Goal: Check status: Check status

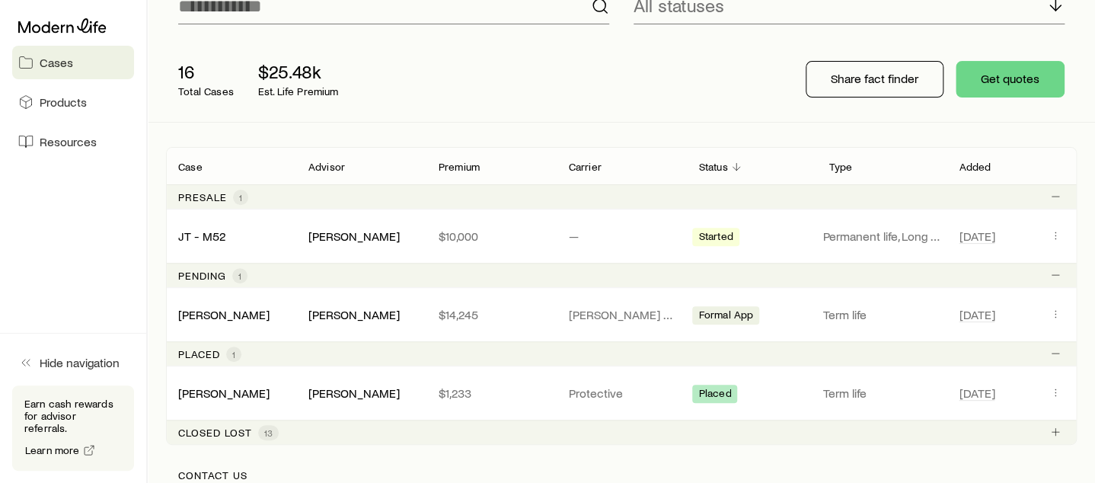
scroll to position [150, 0]
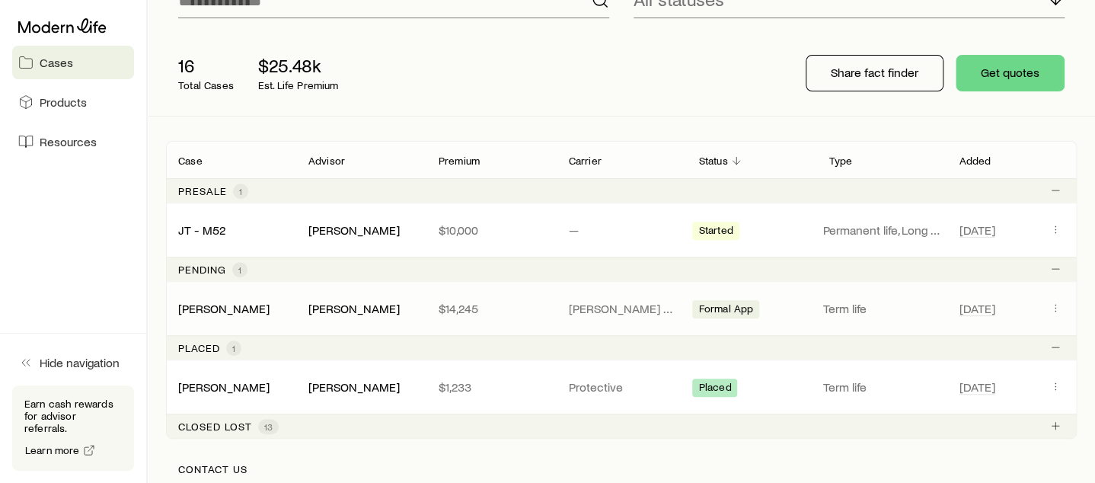
click at [1043, 303] on div "[DATE]" at bounding box center [1012, 309] width 106 height 20
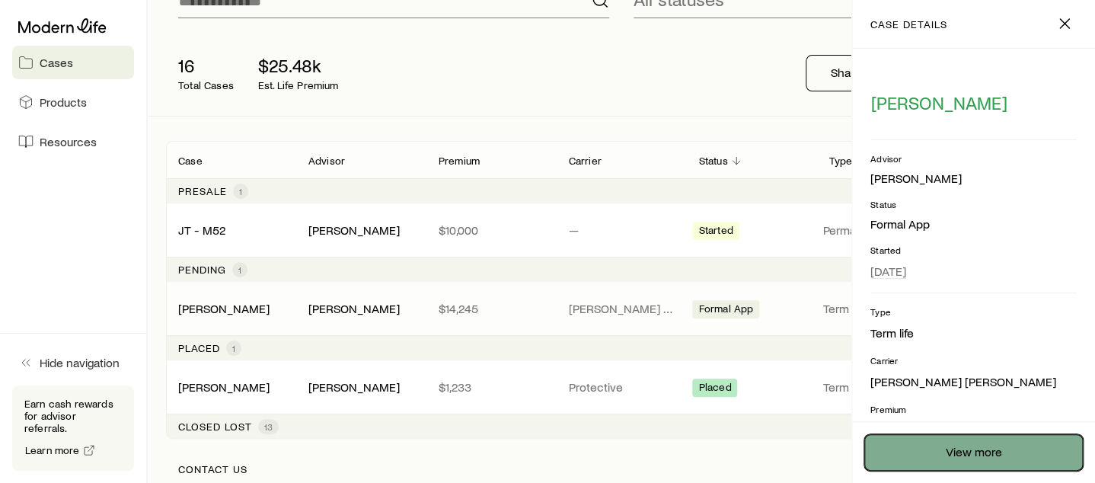
click at [945, 448] on link "View more" at bounding box center [973, 452] width 219 height 37
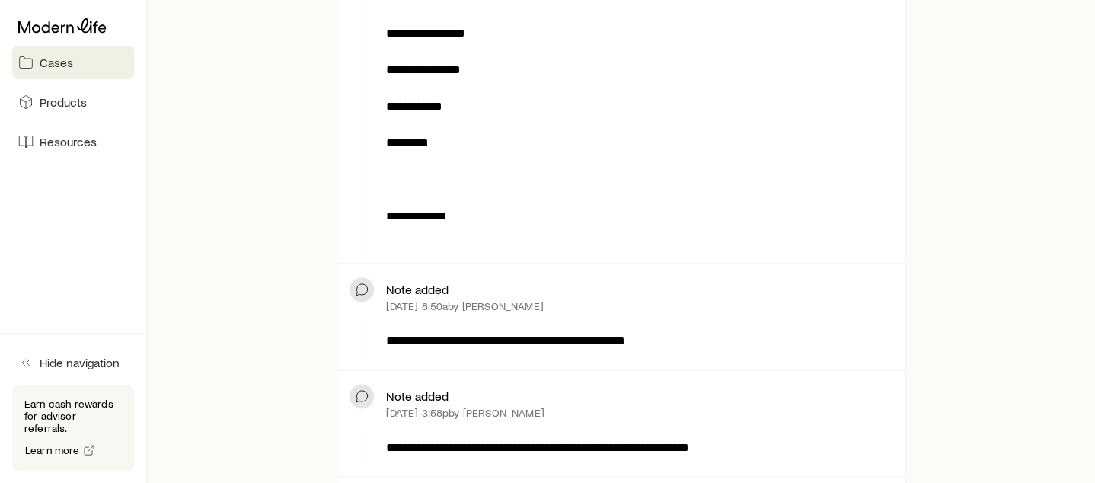
scroll to position [734, 0]
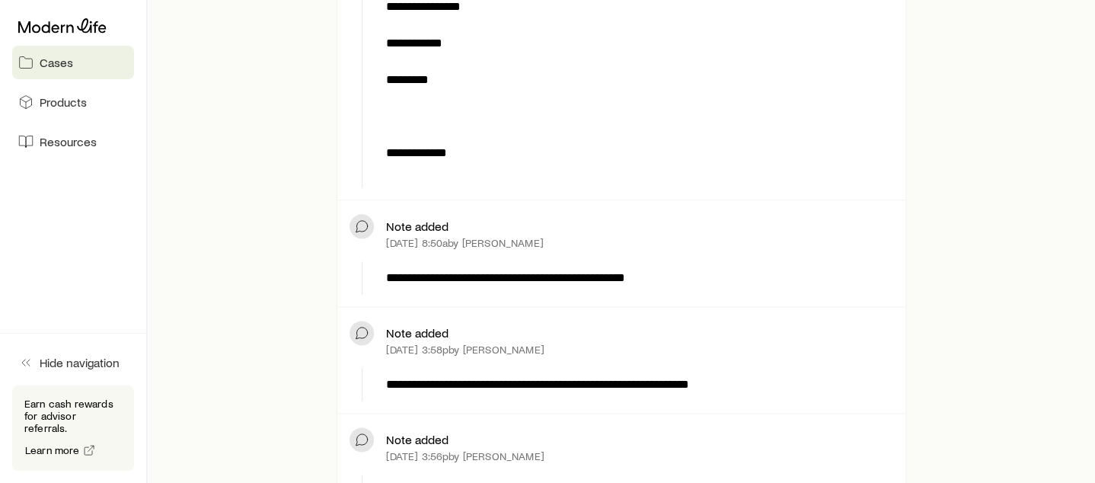
drag, startPoint x: 1089, startPoint y: 74, endPoint x: 1091, endPoint y: 61, distance: 13.0
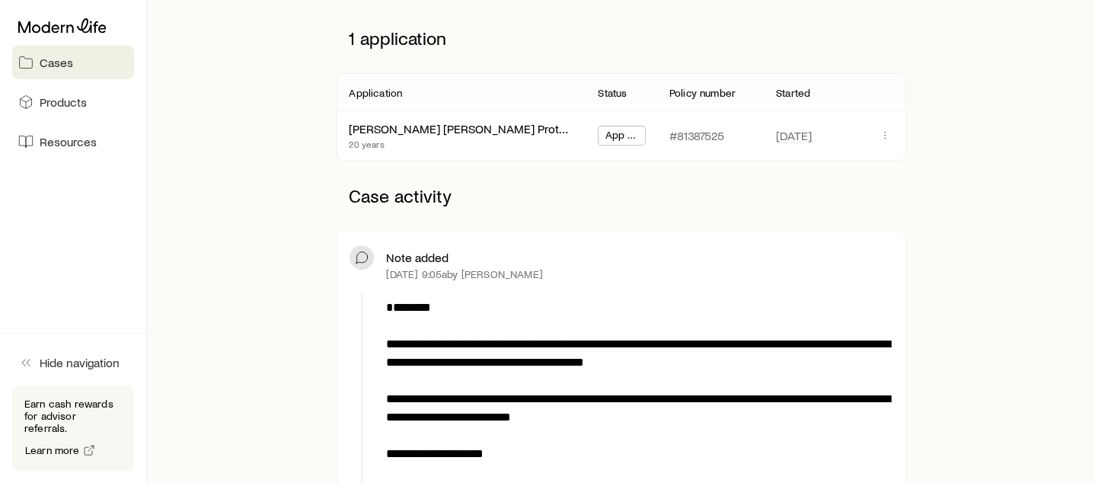
scroll to position [0, 0]
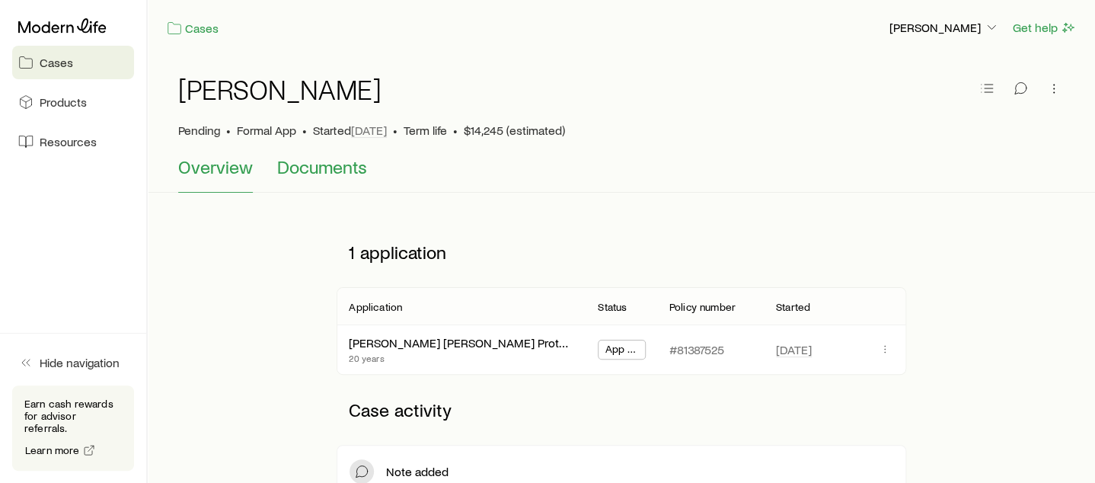
click at [314, 157] on span "Documents" at bounding box center [322, 166] width 90 height 21
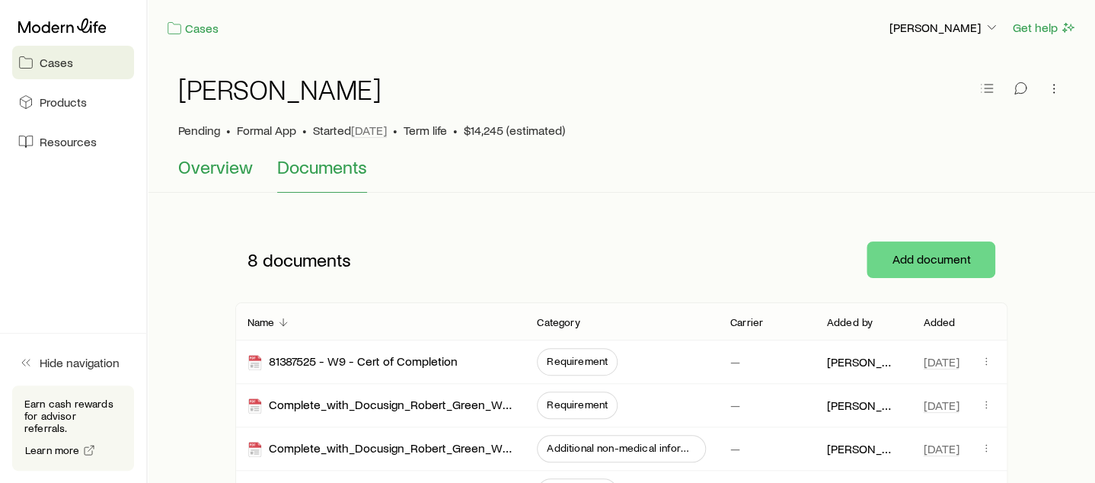
click at [199, 173] on span "Overview" at bounding box center [215, 166] width 75 height 21
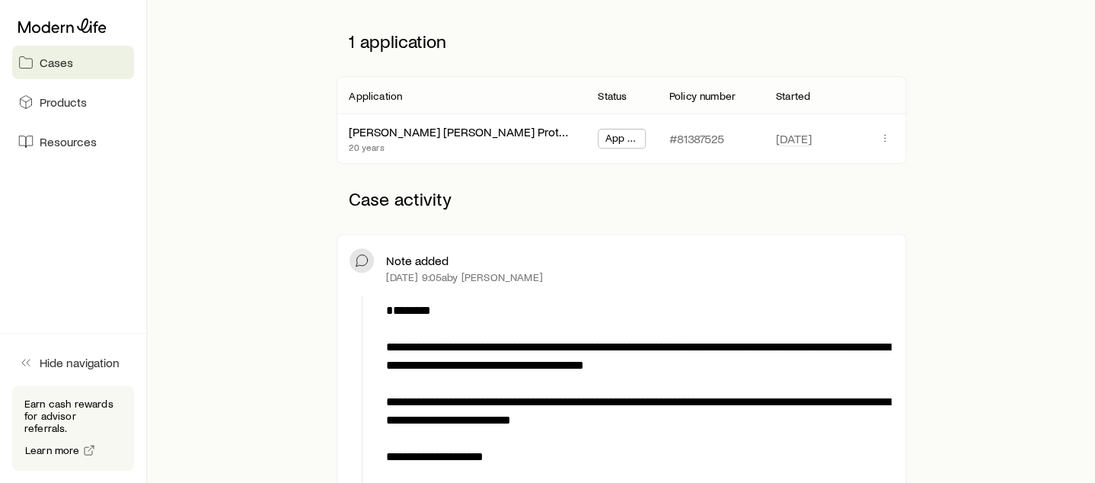
scroll to position [222, 0]
